Goal: Task Accomplishment & Management: Use online tool/utility

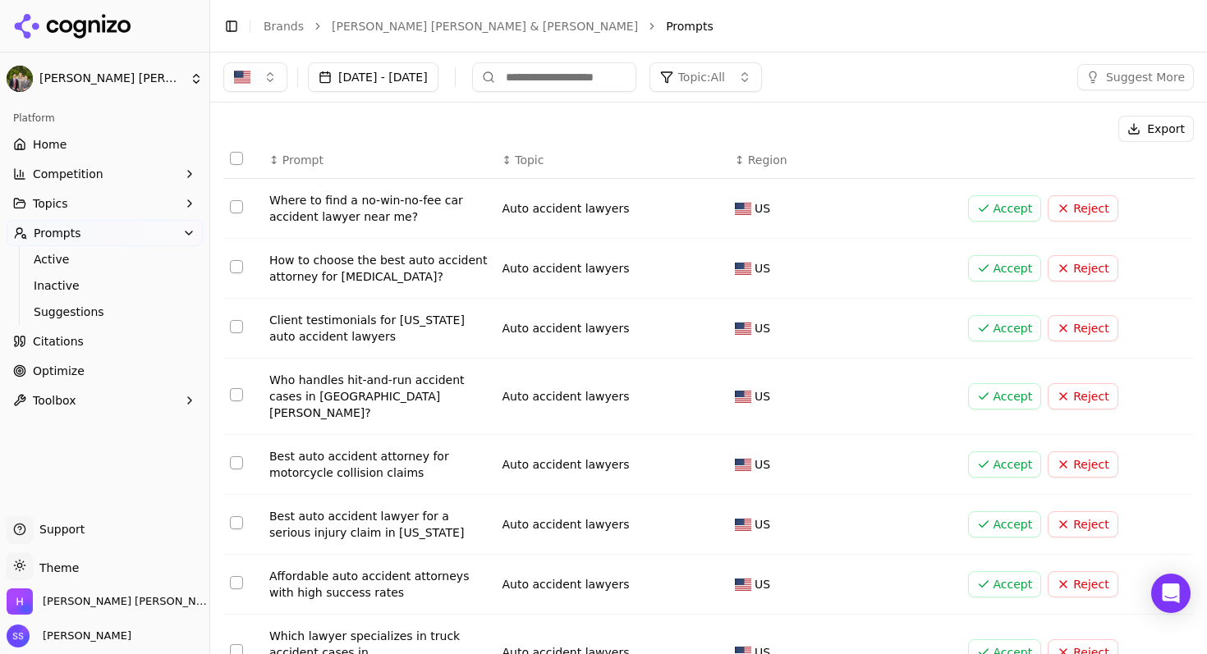
click at [140, 178] on button "Competition" at bounding box center [105, 174] width 196 height 26
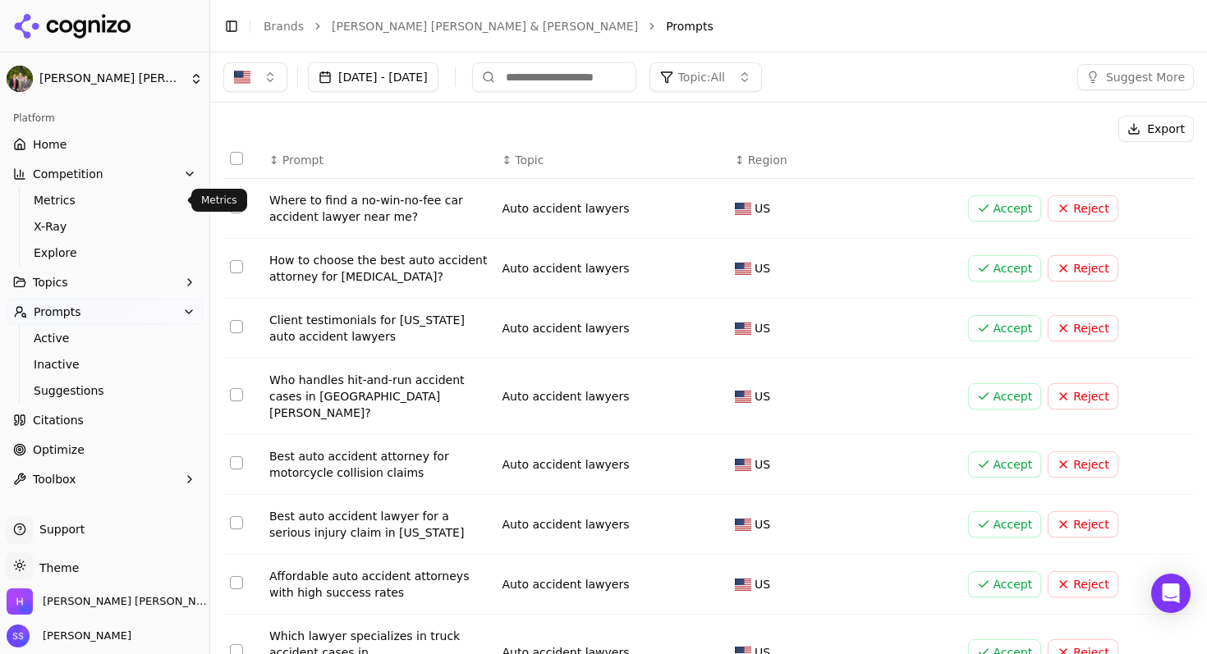
click at [102, 202] on span "Metrics" at bounding box center [105, 200] width 143 height 16
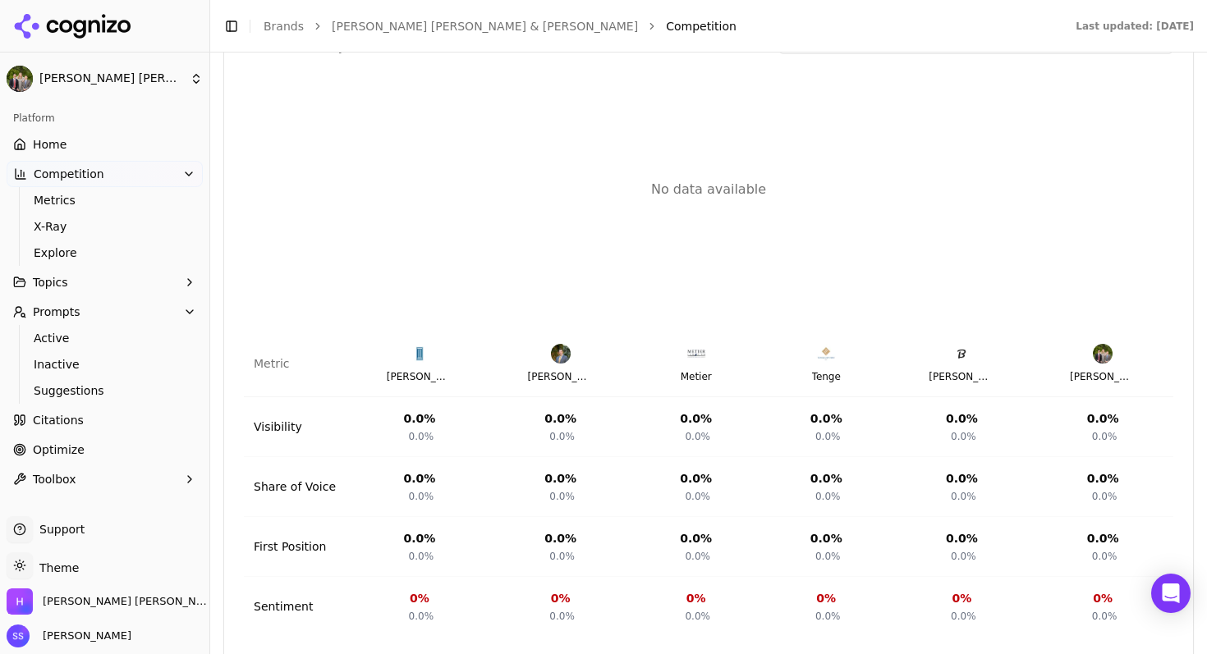
scroll to position [598, 0]
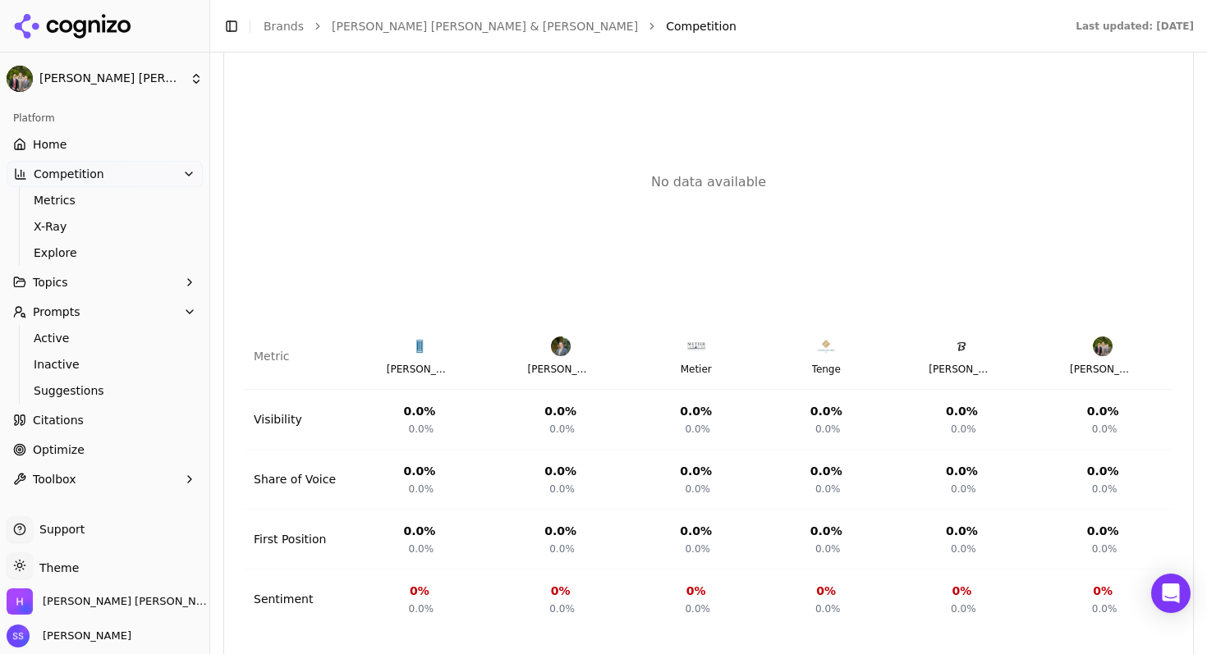
click at [47, 444] on span "Optimize" at bounding box center [59, 450] width 52 height 16
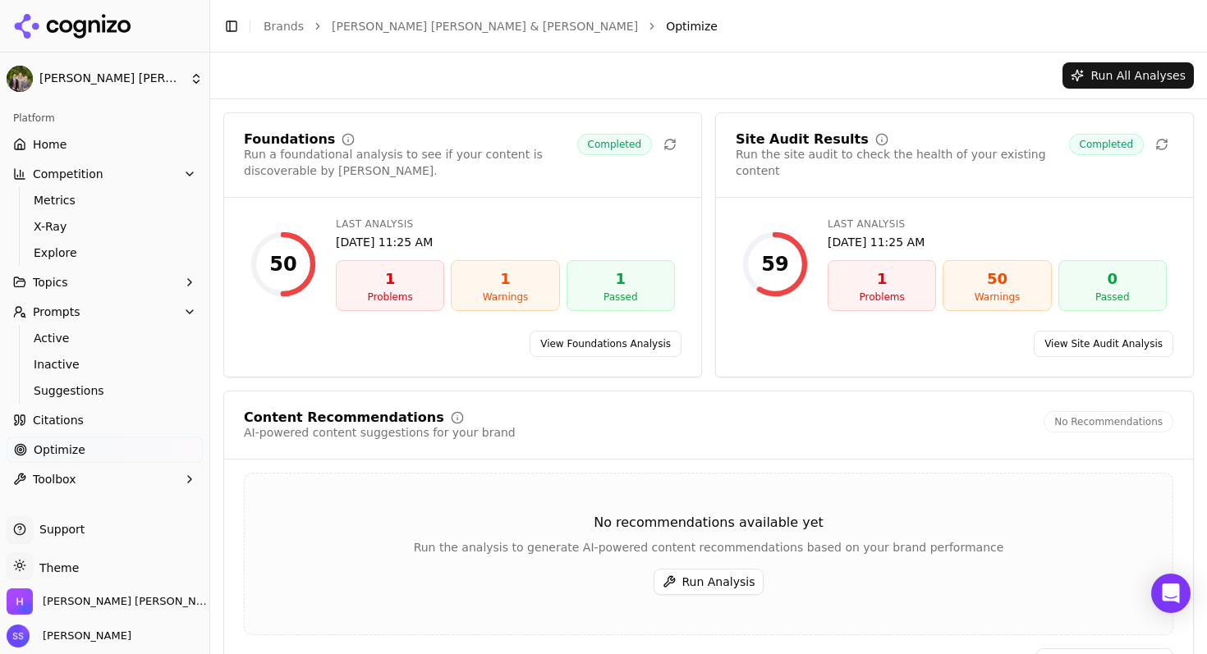
click at [639, 352] on link "View Foundations Analysis" at bounding box center [605, 344] width 152 height 26
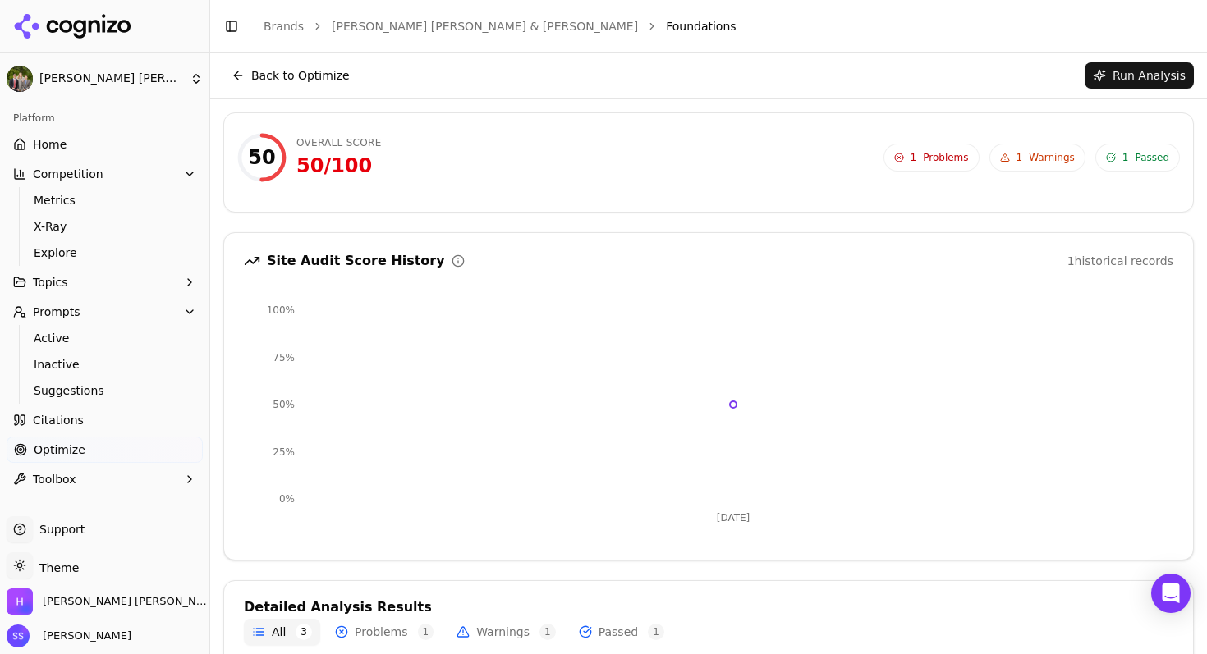
click at [58, 424] on span "Citations" at bounding box center [58, 420] width 51 height 16
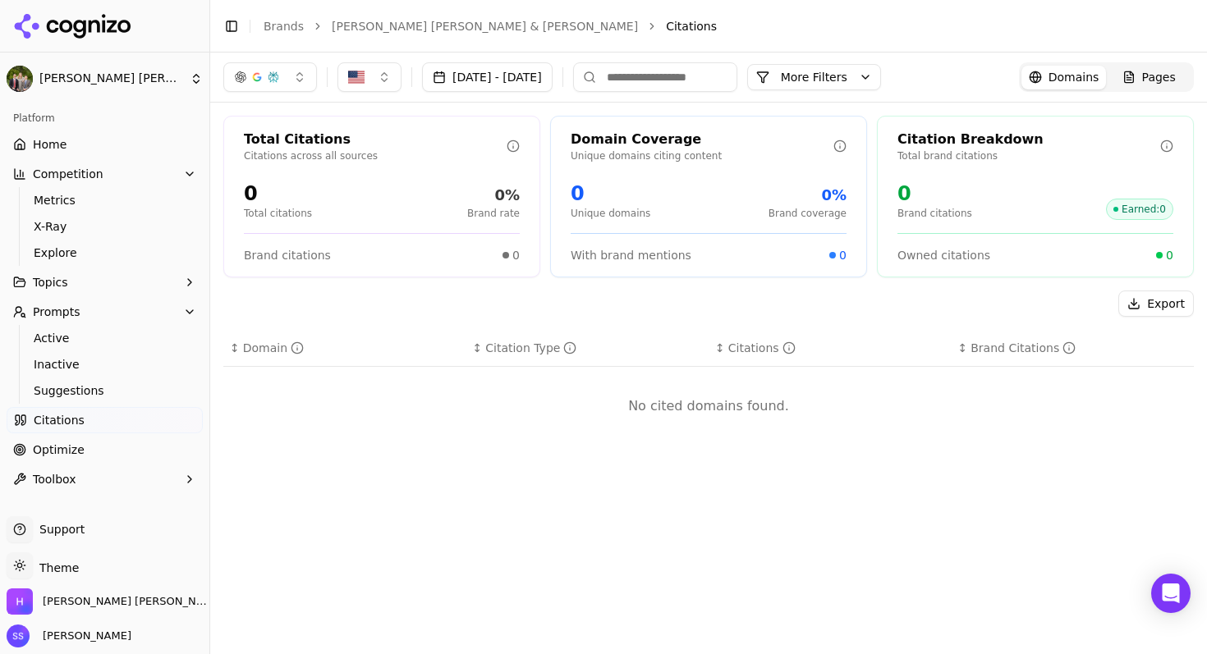
click at [84, 147] on link "Home" at bounding box center [105, 144] width 196 height 26
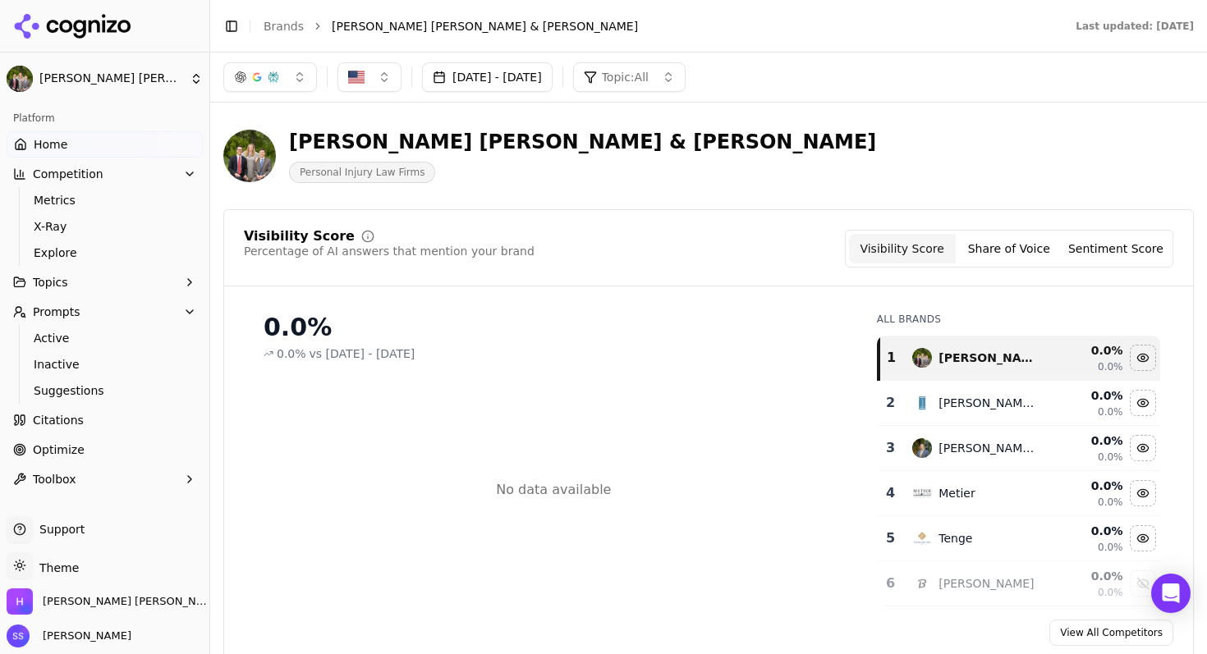
click at [193, 310] on icon "button" at bounding box center [189, 311] width 7 height 3
click at [86, 317] on button "Prompts" at bounding box center [105, 312] width 196 height 26
click at [53, 327] on link "Active" at bounding box center [105, 338] width 156 height 23
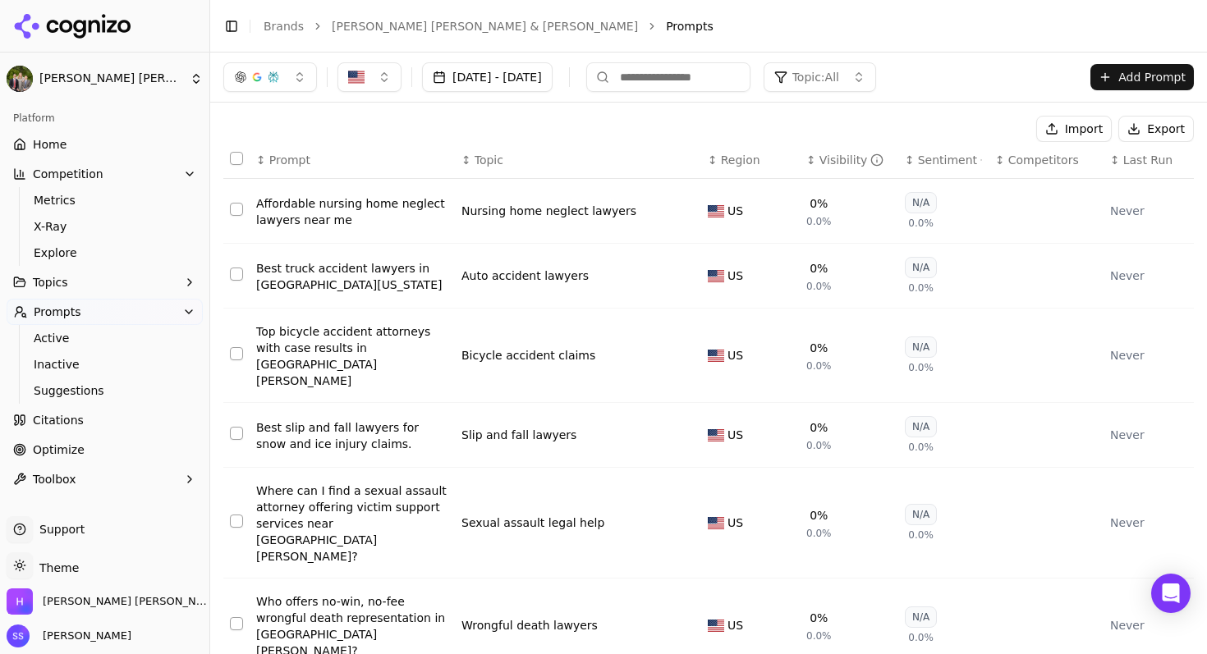
click at [234, 215] on button "Select row 1" at bounding box center [236, 209] width 13 height 13
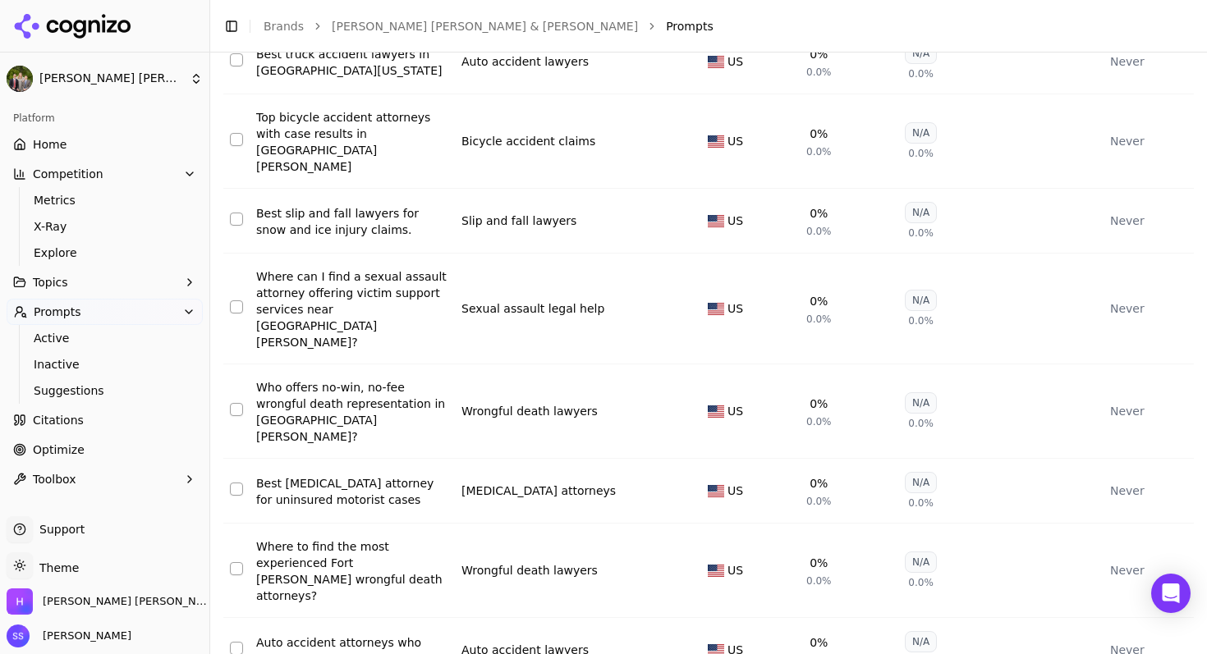
scroll to position [270, 0]
